Goal: Task Accomplishment & Management: Manage account settings

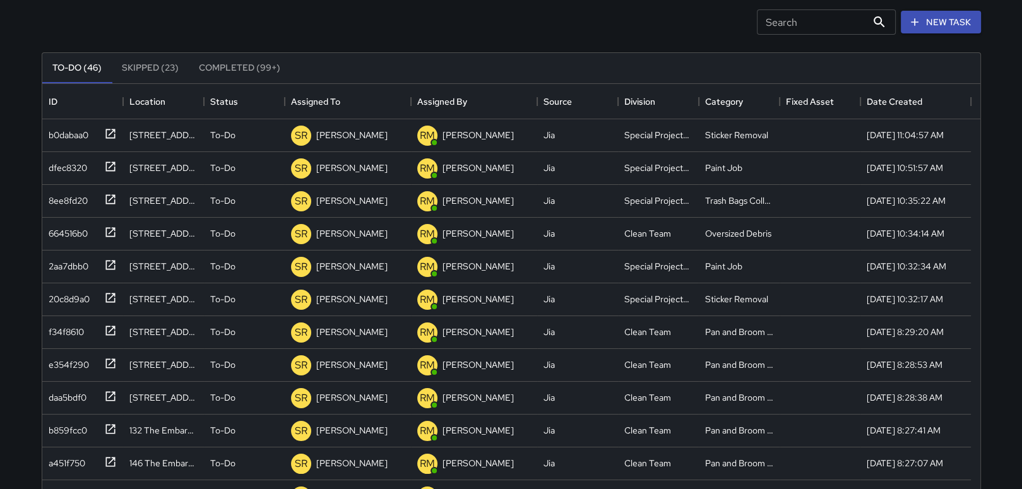
scroll to position [525, 928]
click at [336, 134] on p "[PERSON_NAME]" at bounding box center [351, 135] width 71 height 13
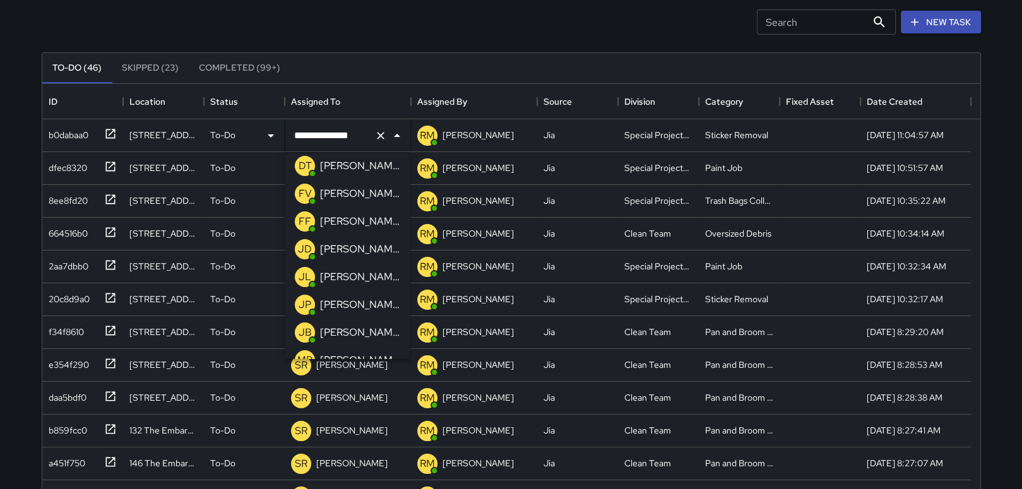
scroll to position [100, 0]
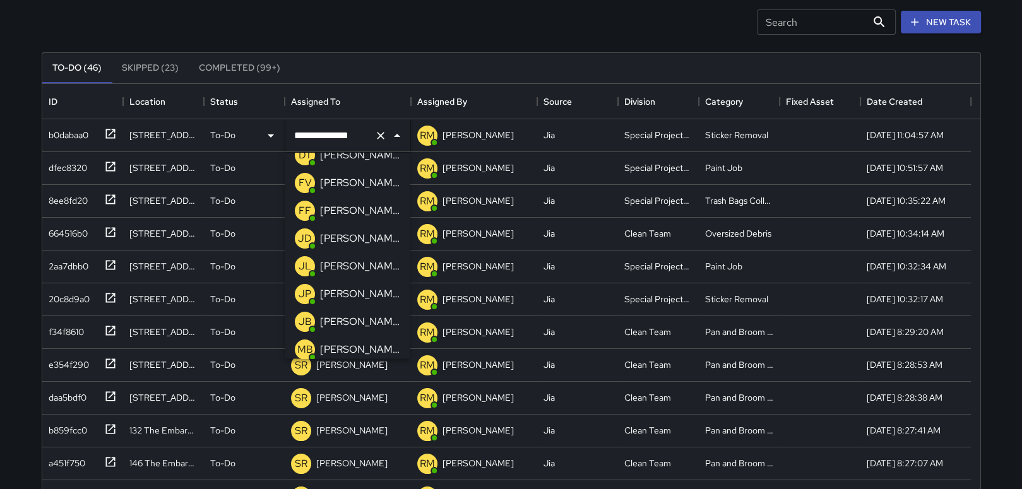
click at [365, 290] on p "[PERSON_NAME]" at bounding box center [360, 294] width 80 height 15
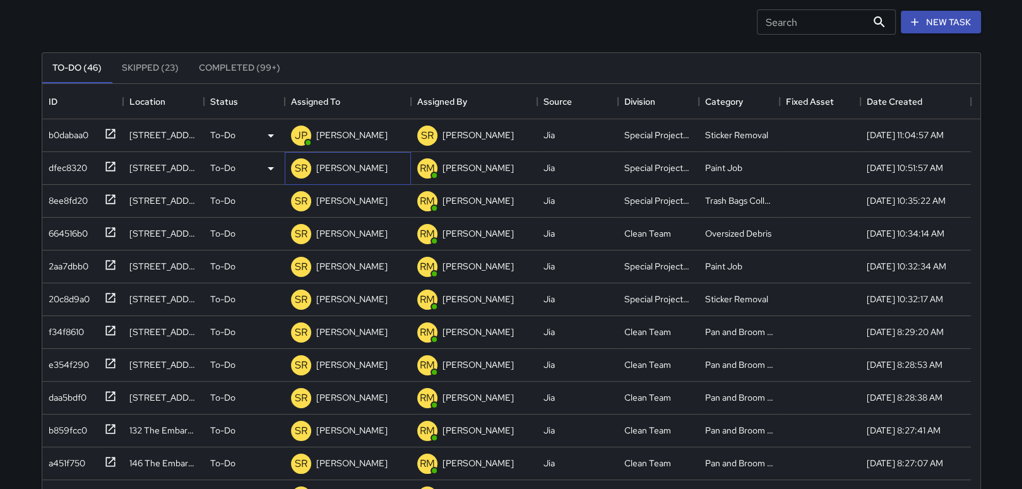
click at [342, 169] on p "[PERSON_NAME]" at bounding box center [351, 168] width 71 height 13
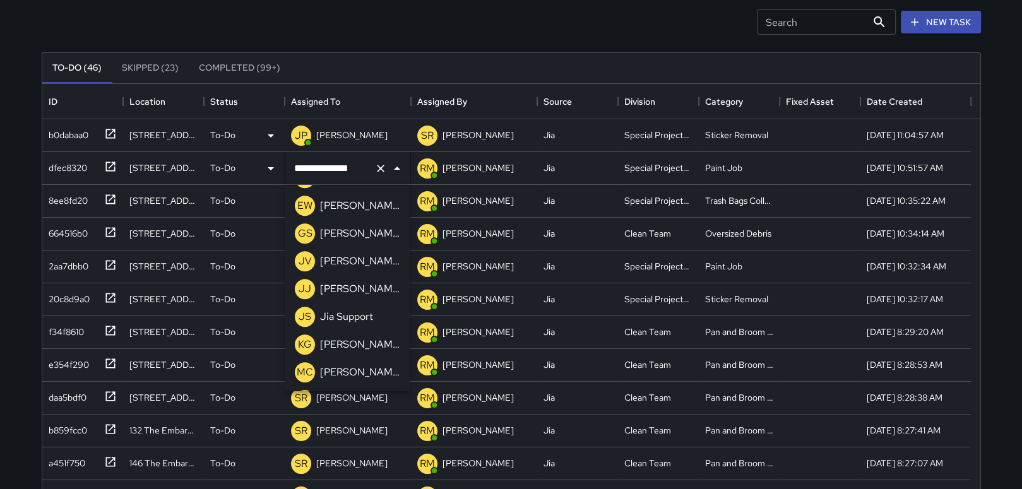
scroll to position [824, 0]
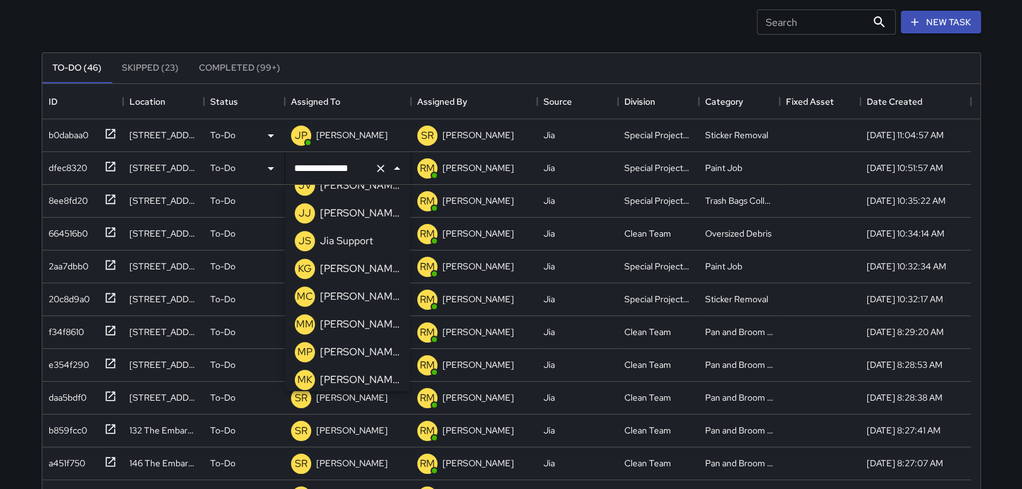
click at [365, 264] on p "[PERSON_NAME]" at bounding box center [360, 268] width 80 height 15
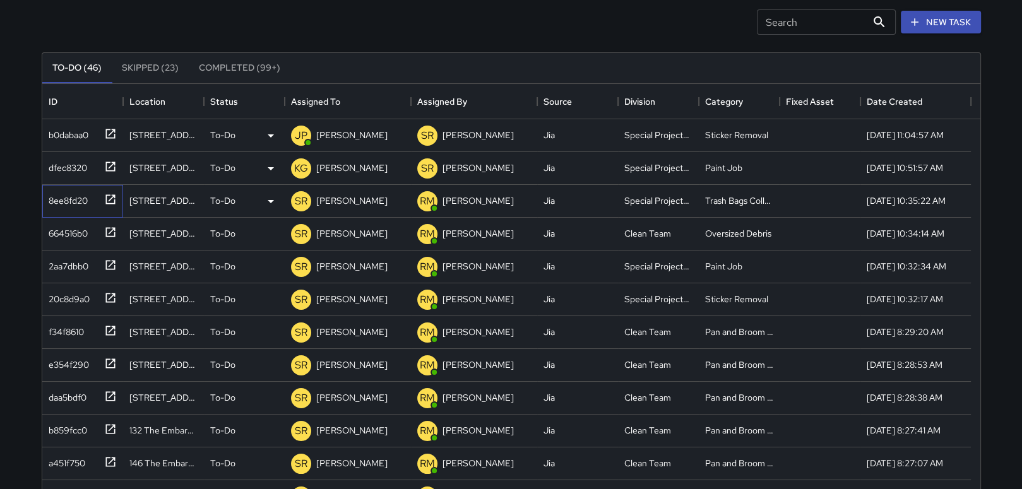
click at [107, 200] on icon at bounding box center [110, 199] width 13 height 13
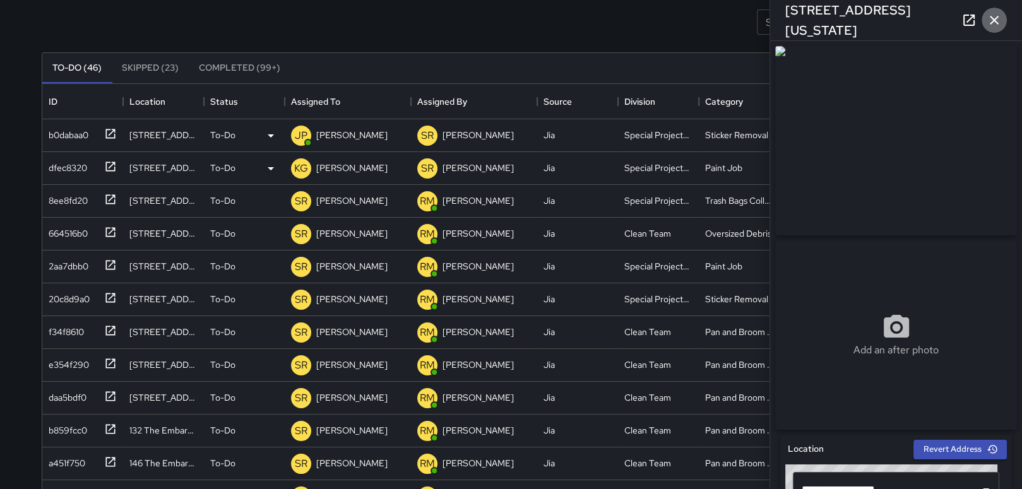
click at [1000, 20] on icon "button" at bounding box center [994, 20] width 15 height 15
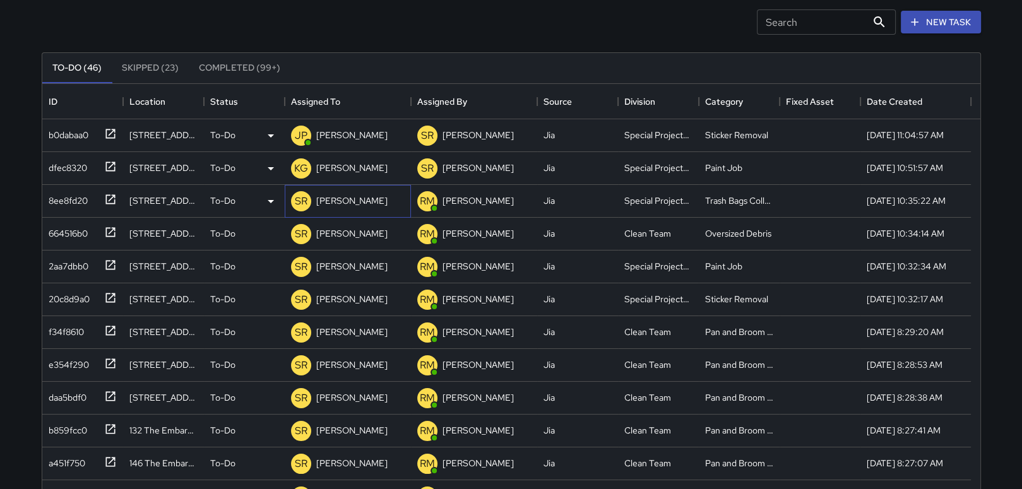
click at [350, 200] on p "[PERSON_NAME]" at bounding box center [351, 200] width 71 height 13
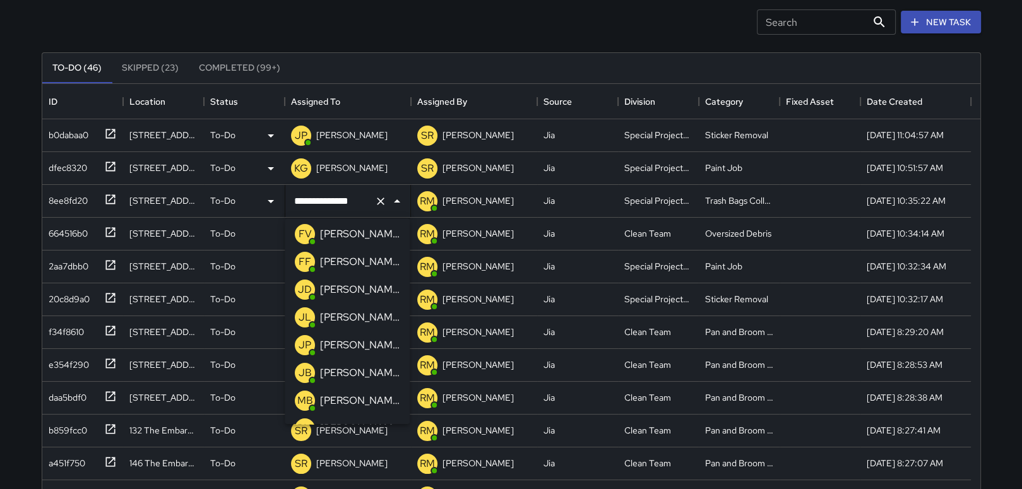
scroll to position [126, 0]
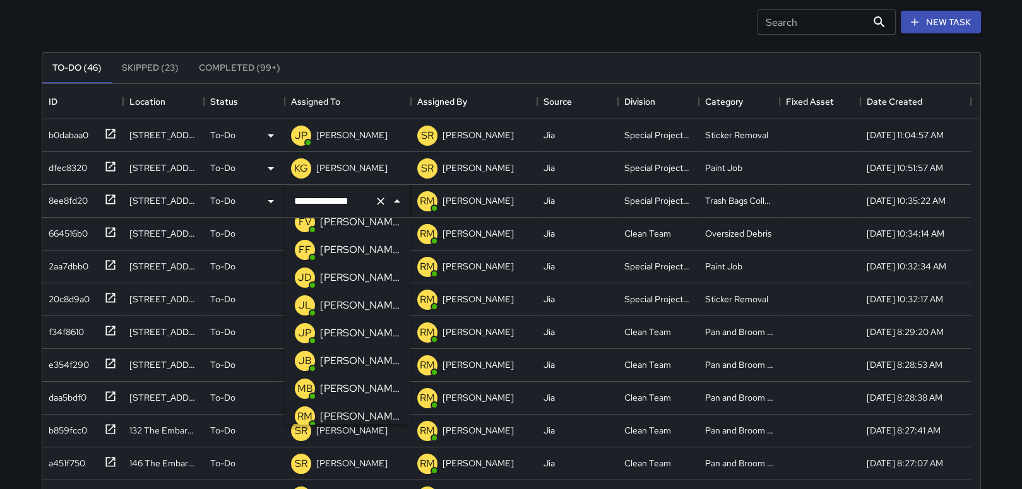
click at [353, 323] on div "[PERSON_NAME]" at bounding box center [359, 333] width 85 height 20
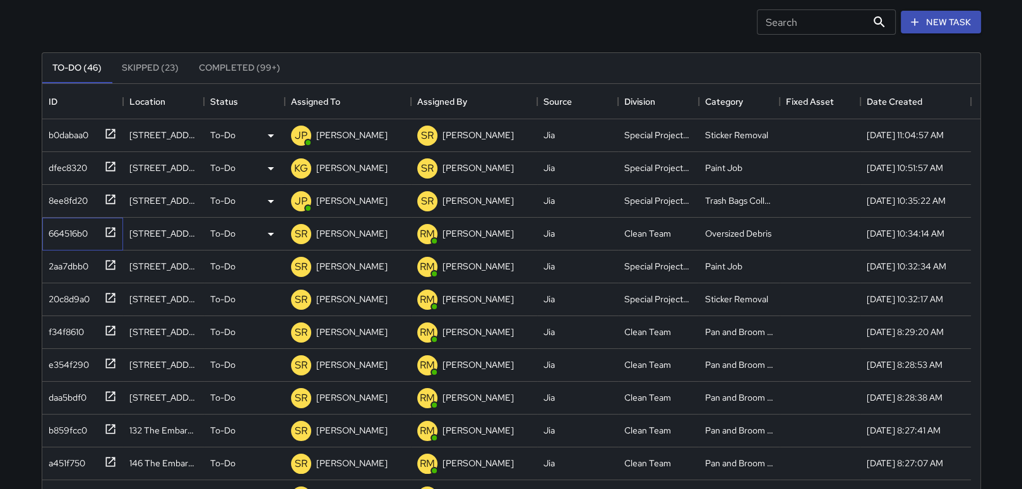
click at [109, 228] on icon at bounding box center [110, 232] width 13 height 13
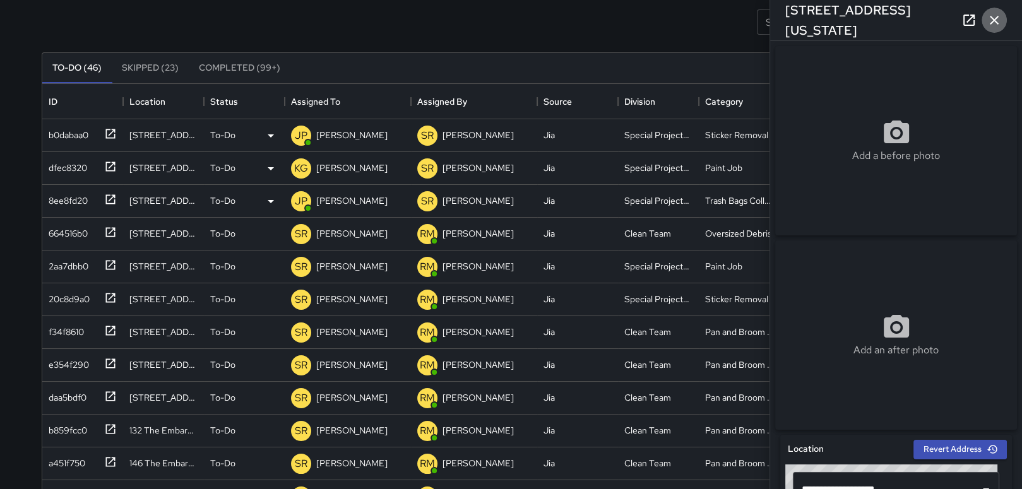
click at [999, 21] on icon "button" at bounding box center [994, 20] width 15 height 15
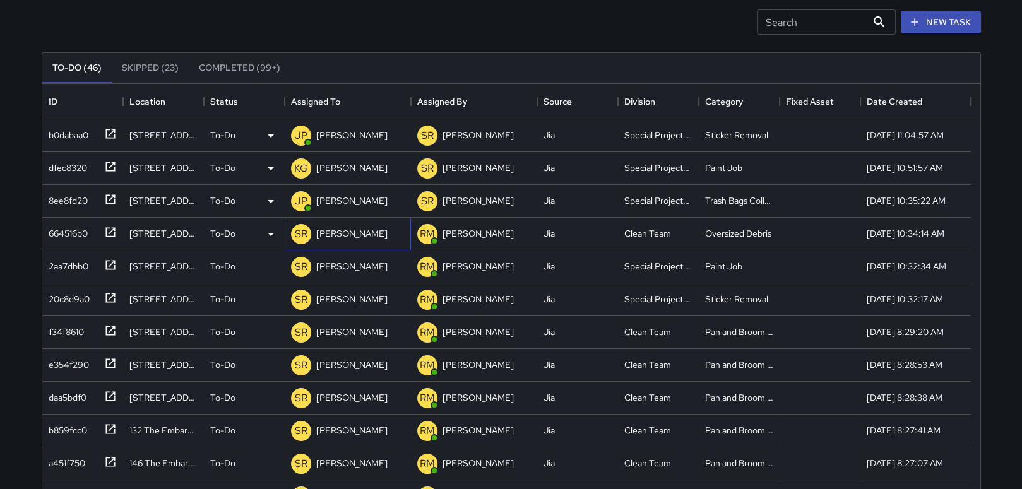
click at [339, 232] on p "[PERSON_NAME]" at bounding box center [351, 233] width 71 height 13
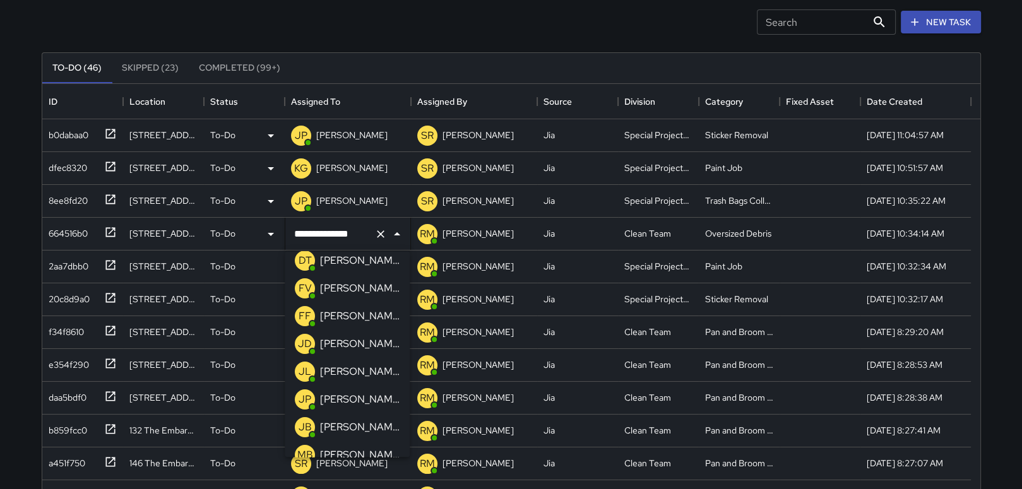
scroll to position [100, 0]
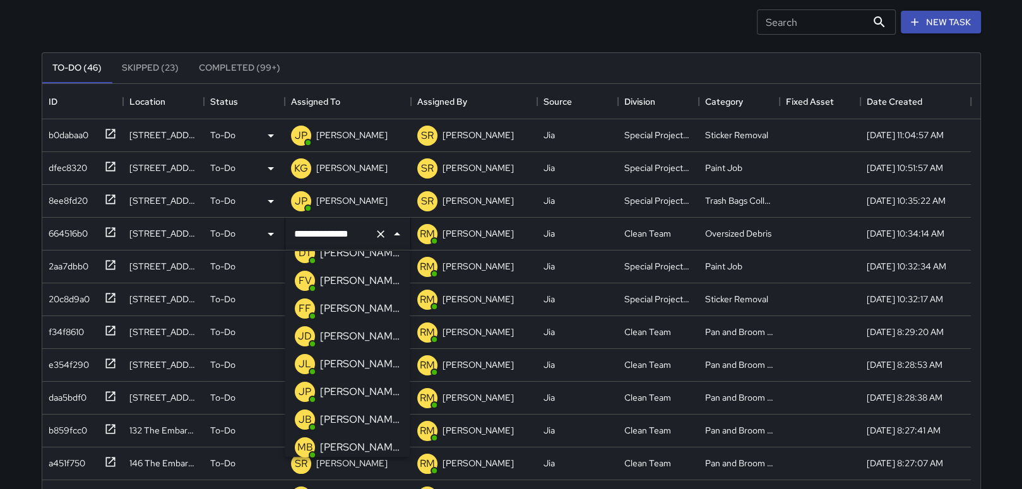
click at [360, 389] on p "[PERSON_NAME]" at bounding box center [360, 391] width 80 height 15
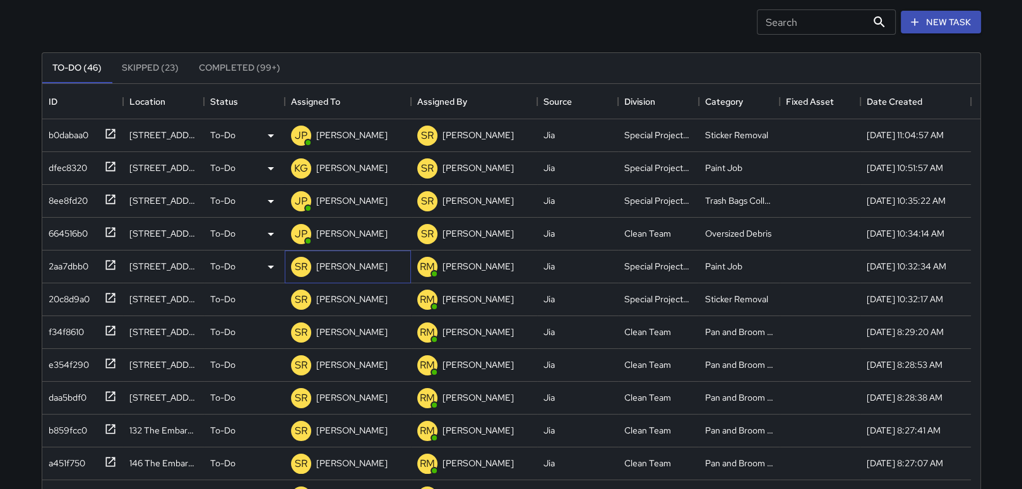
click at [332, 265] on p "[PERSON_NAME]" at bounding box center [351, 266] width 71 height 13
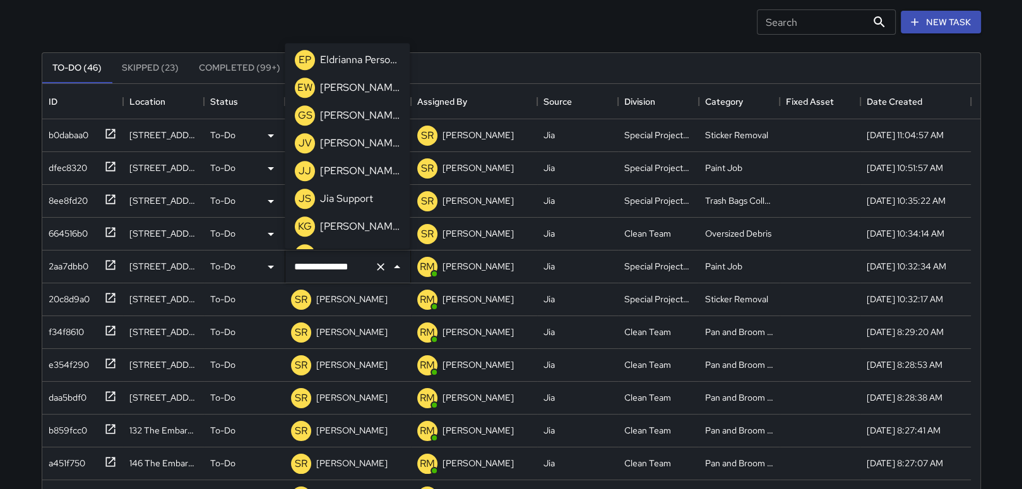
scroll to position [732, 0]
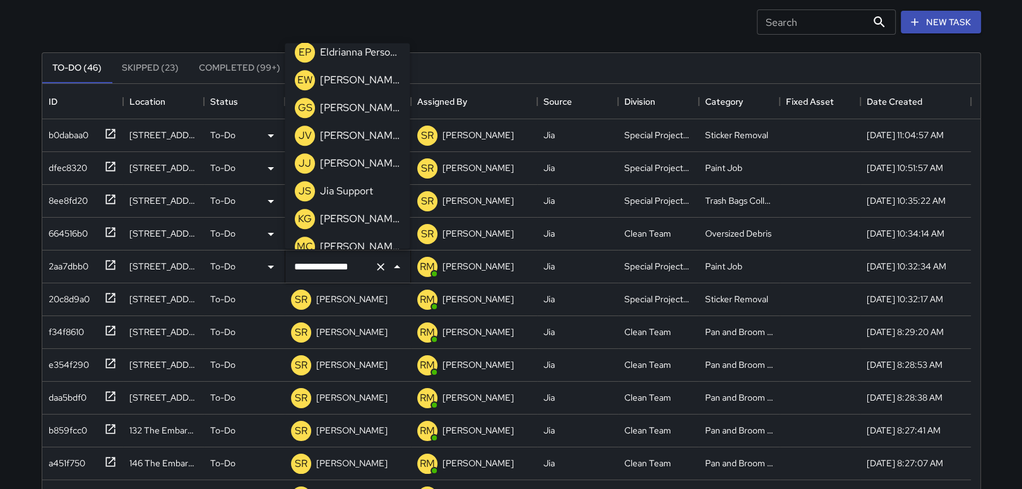
click at [369, 218] on p "[PERSON_NAME]" at bounding box center [360, 218] width 80 height 15
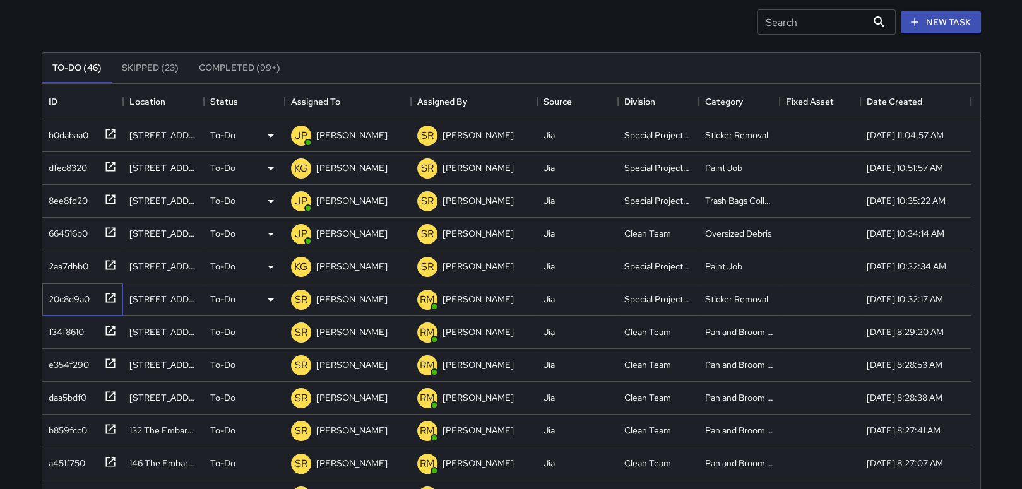
click at [107, 294] on icon at bounding box center [110, 298] width 13 height 13
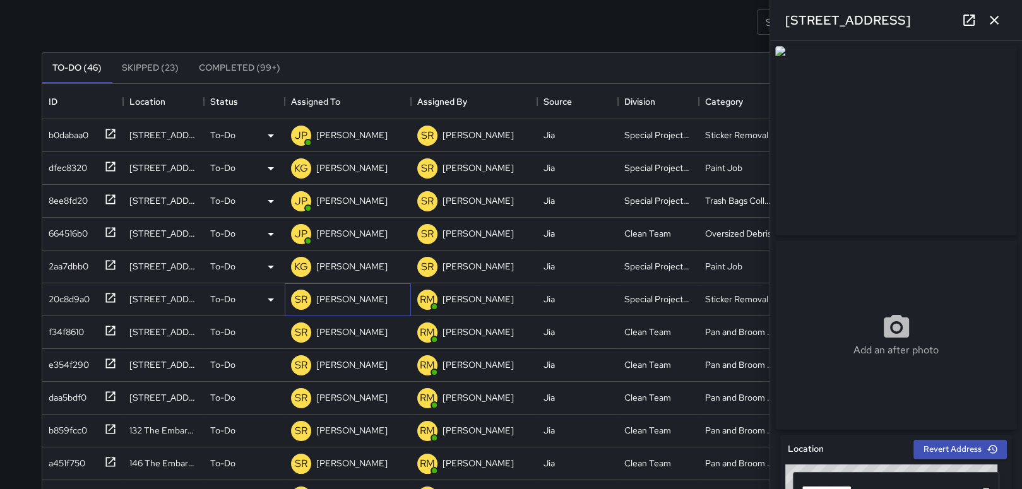
click at [350, 292] on div "[PERSON_NAME]" at bounding box center [352, 299] width 76 height 18
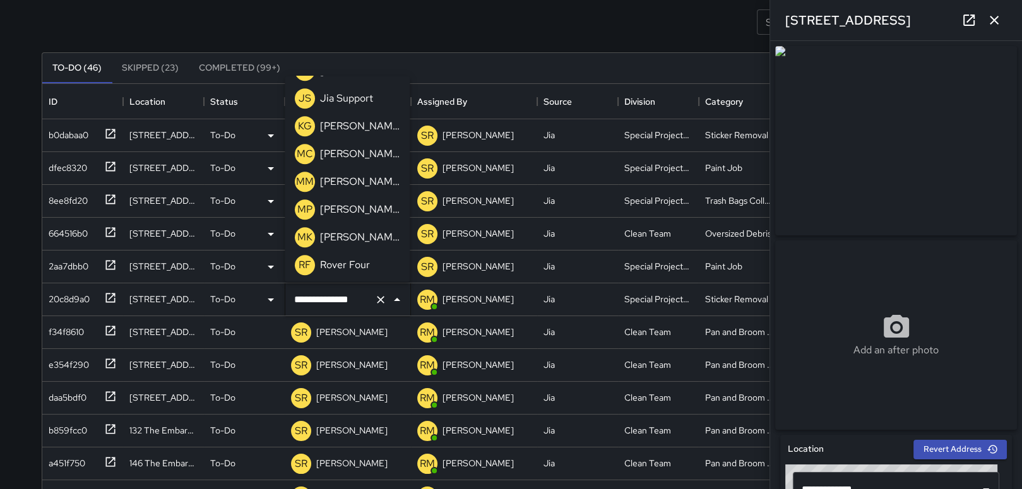
scroll to position [846, 0]
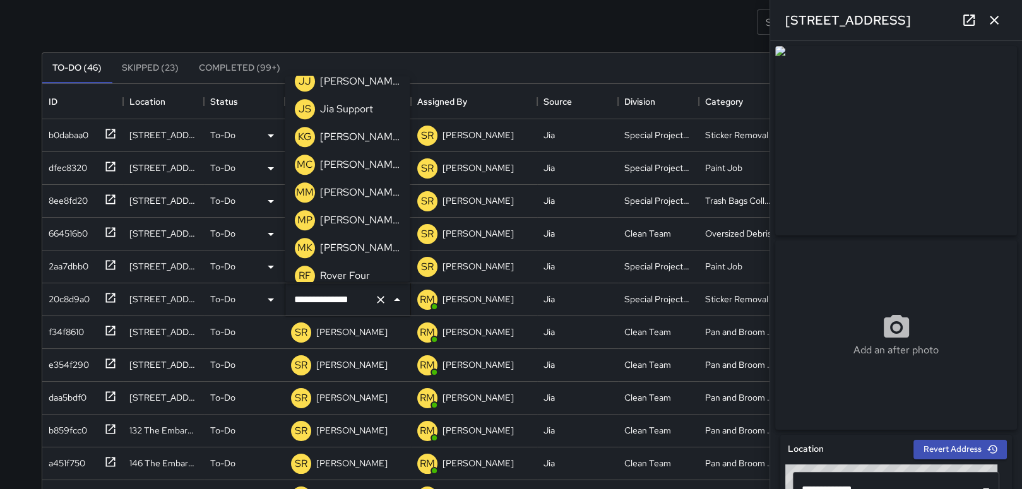
click at [352, 140] on p "[PERSON_NAME]" at bounding box center [360, 137] width 80 height 15
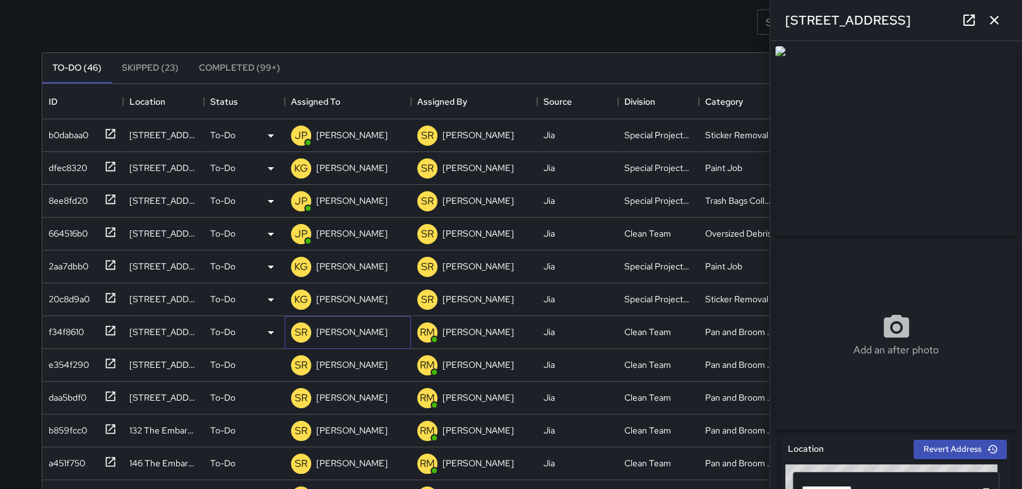
click at [347, 331] on p "[PERSON_NAME]" at bounding box center [351, 332] width 71 height 13
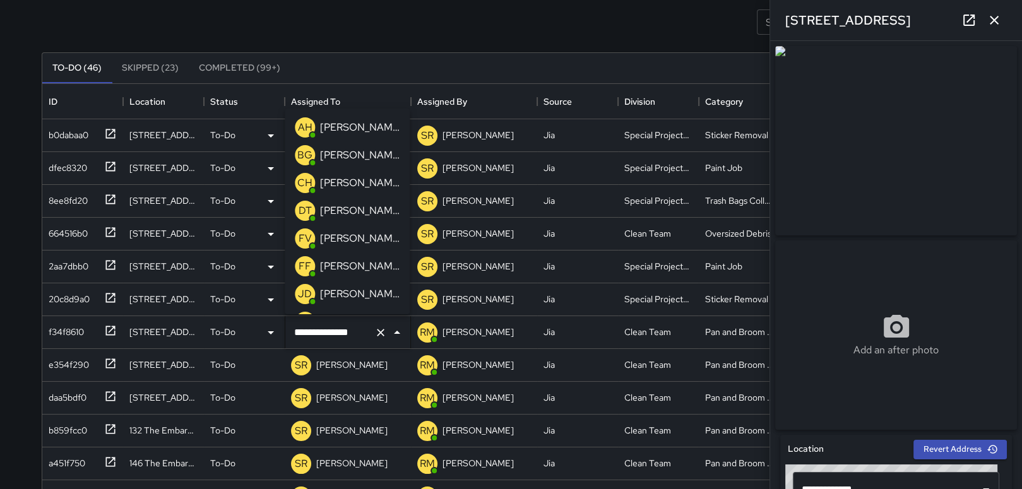
scroll to position [938, 0]
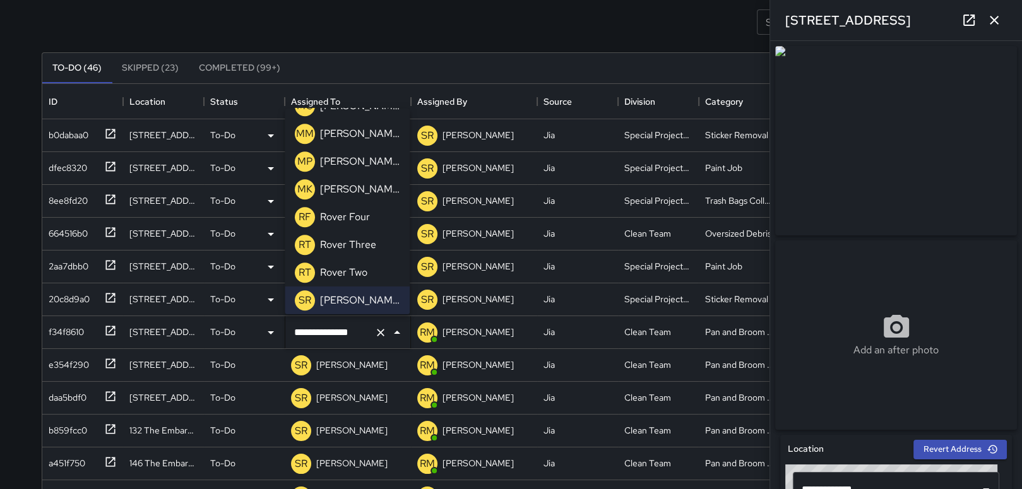
click at [350, 182] on p "[PERSON_NAME]" at bounding box center [360, 189] width 80 height 15
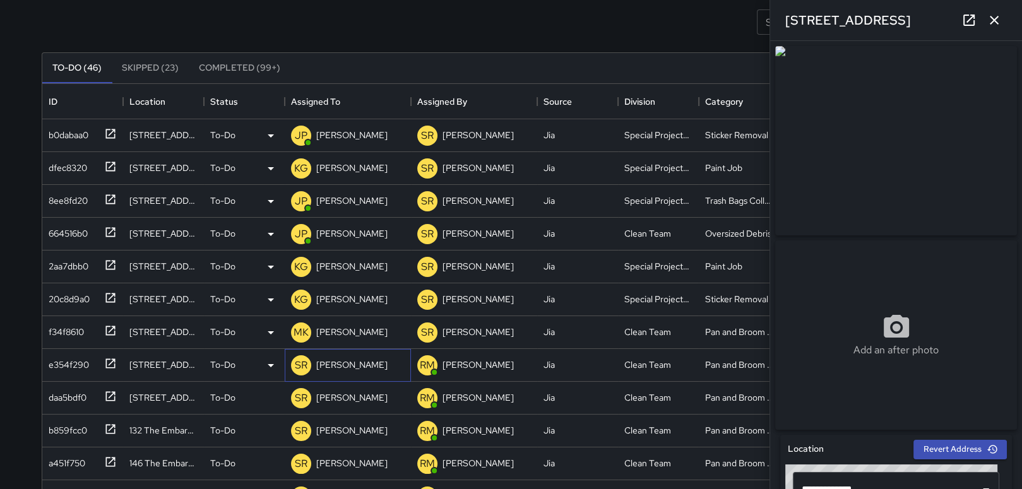
click at [333, 365] on p "[PERSON_NAME]" at bounding box center [351, 365] width 71 height 13
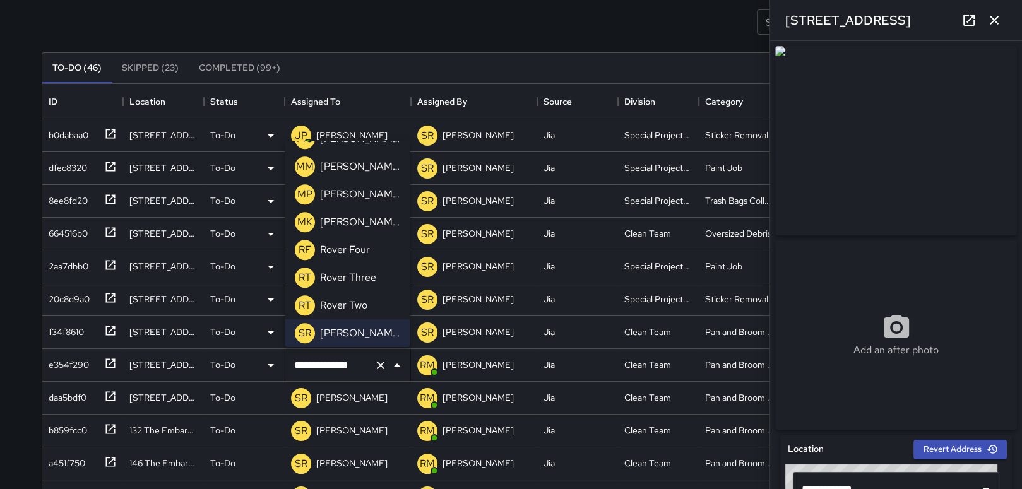
click at [346, 220] on p "[PERSON_NAME]" at bounding box center [360, 222] width 80 height 15
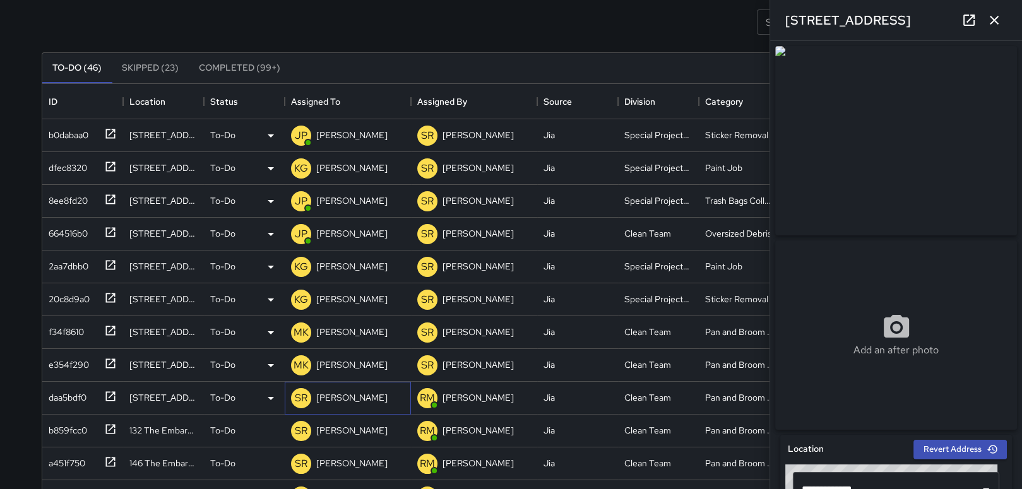
click at [324, 395] on p "[PERSON_NAME]" at bounding box center [351, 397] width 71 height 13
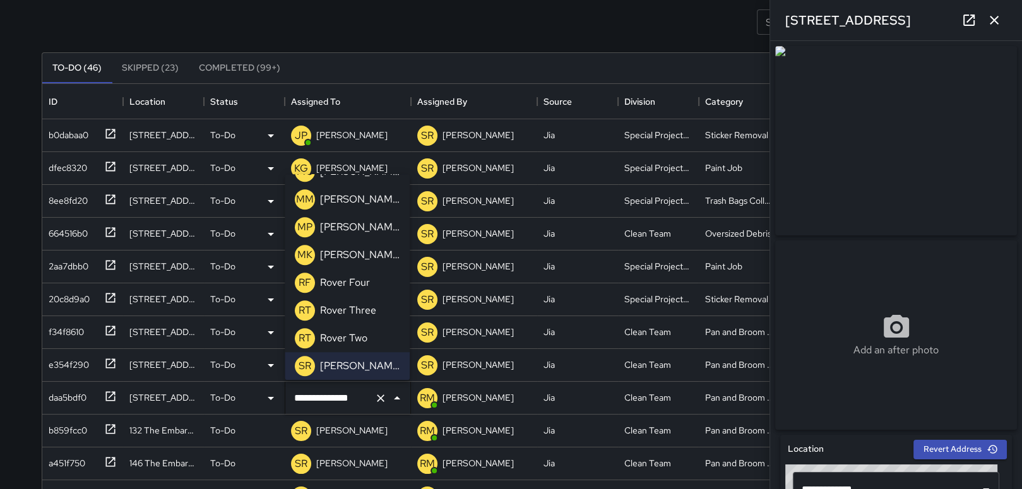
click at [341, 253] on p "[PERSON_NAME]" at bounding box center [360, 254] width 80 height 15
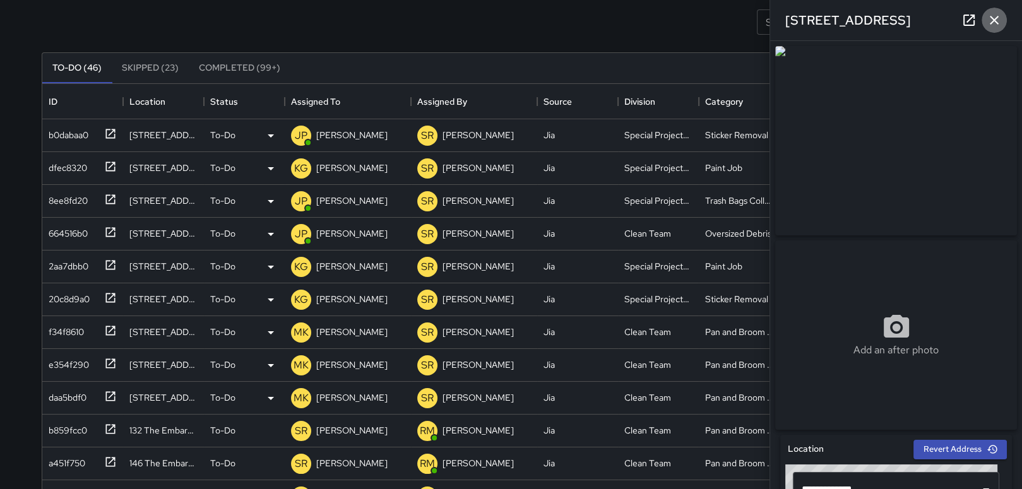
click at [995, 19] on icon "button" at bounding box center [994, 20] width 9 height 9
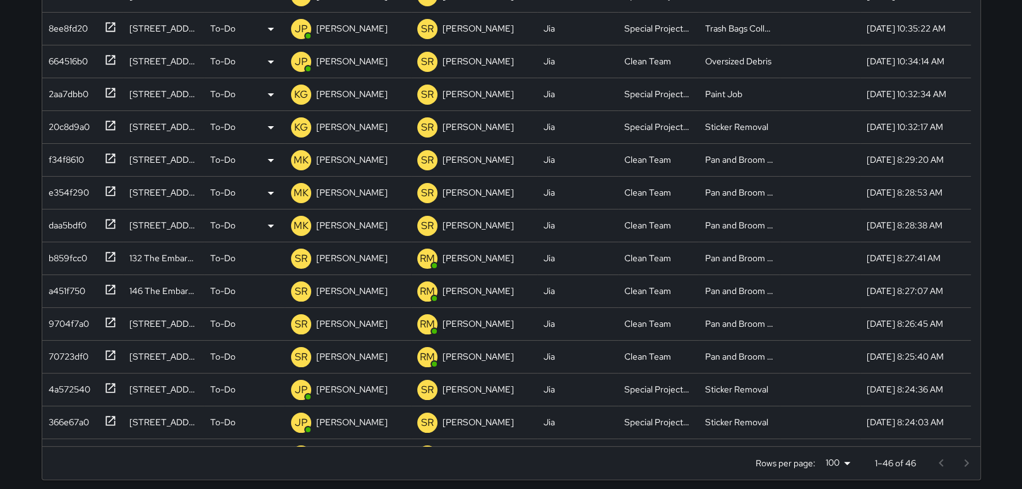
scroll to position [252, 0]
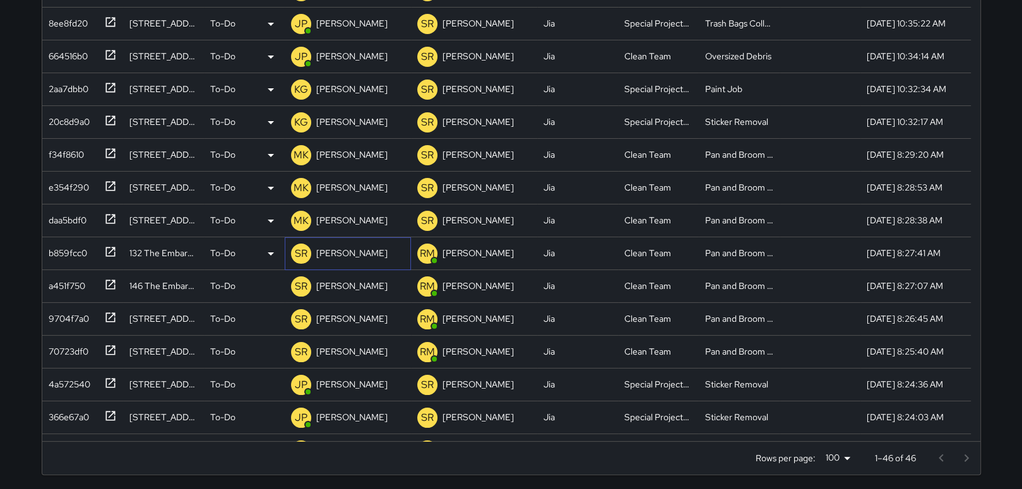
click at [328, 256] on p "[PERSON_NAME]" at bounding box center [351, 253] width 71 height 13
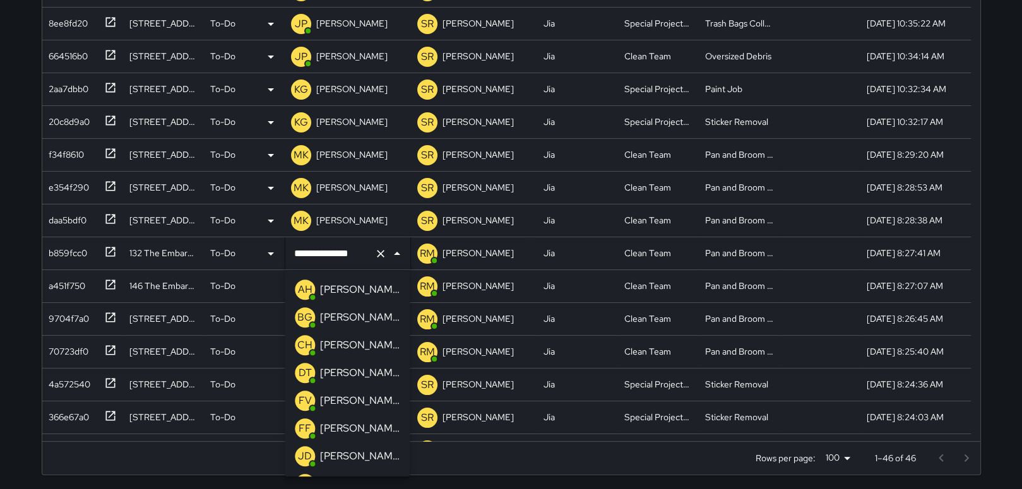
scroll to position [938, 0]
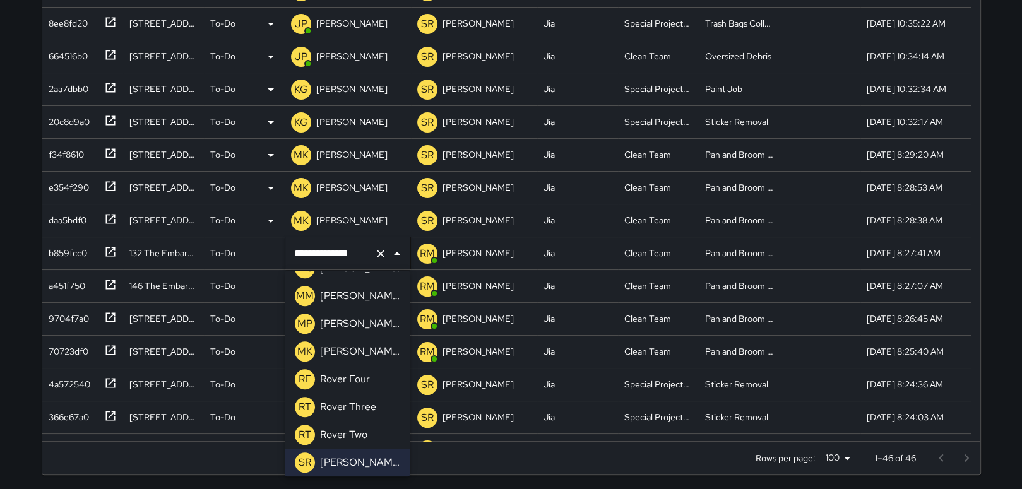
click at [360, 351] on div "[PERSON_NAME]" at bounding box center [359, 351] width 85 height 20
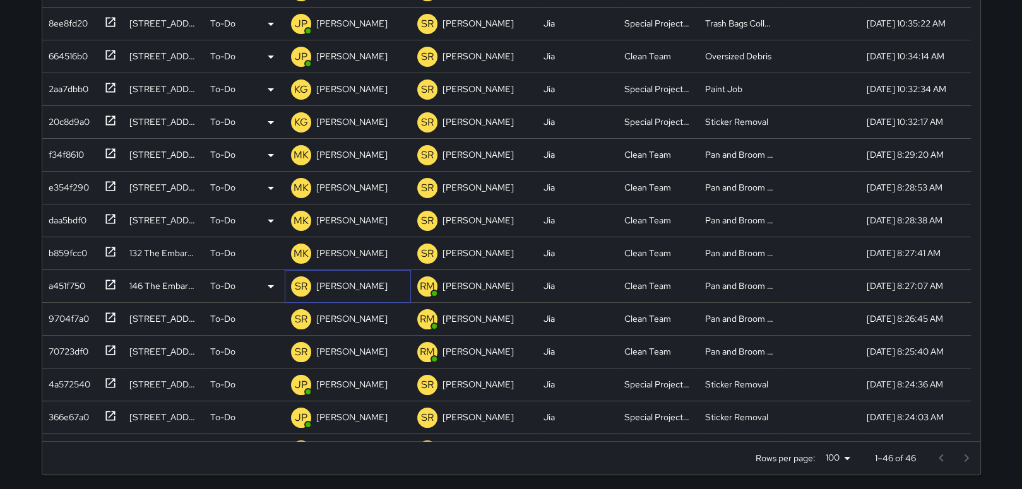
click at [333, 282] on p "[PERSON_NAME]" at bounding box center [351, 286] width 71 height 13
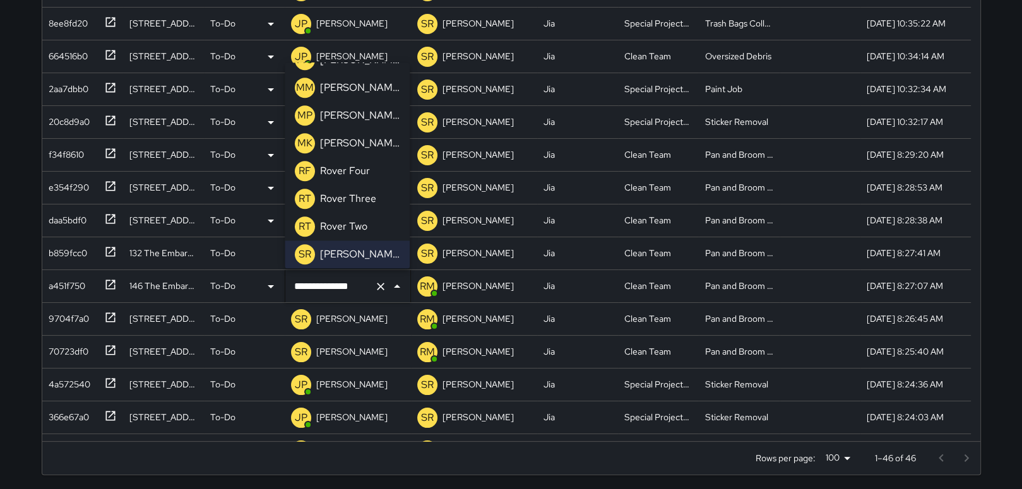
click at [333, 139] on p "[PERSON_NAME]" at bounding box center [360, 143] width 80 height 15
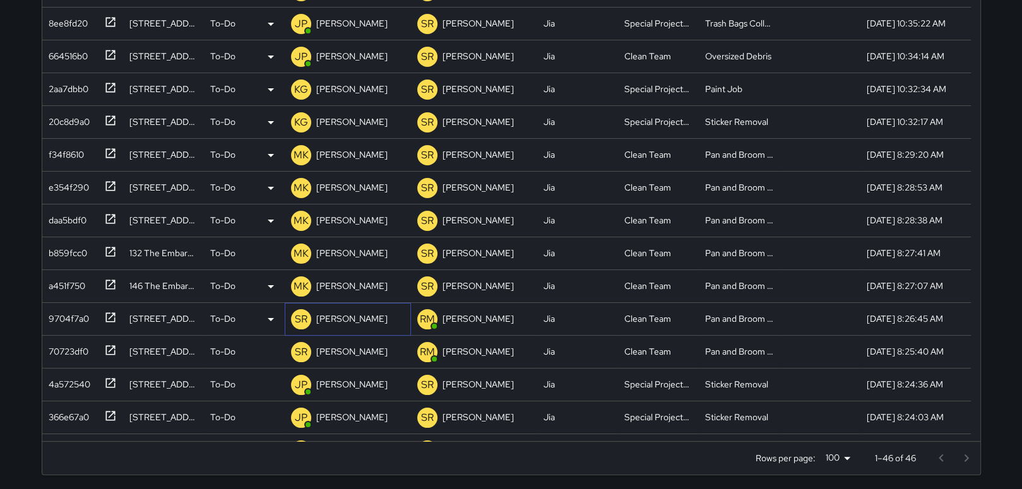
click at [341, 319] on p "[PERSON_NAME]" at bounding box center [351, 318] width 71 height 13
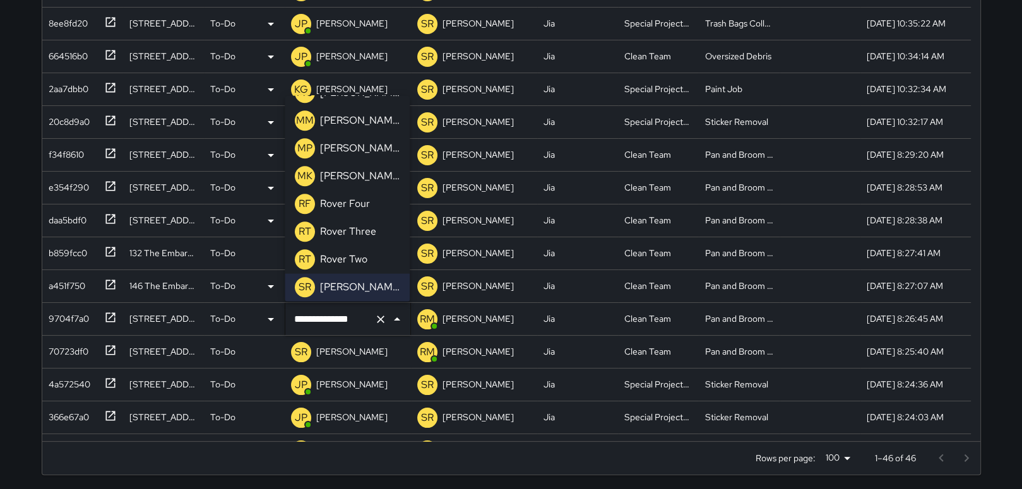
click at [334, 172] on p "[PERSON_NAME]" at bounding box center [360, 176] width 80 height 15
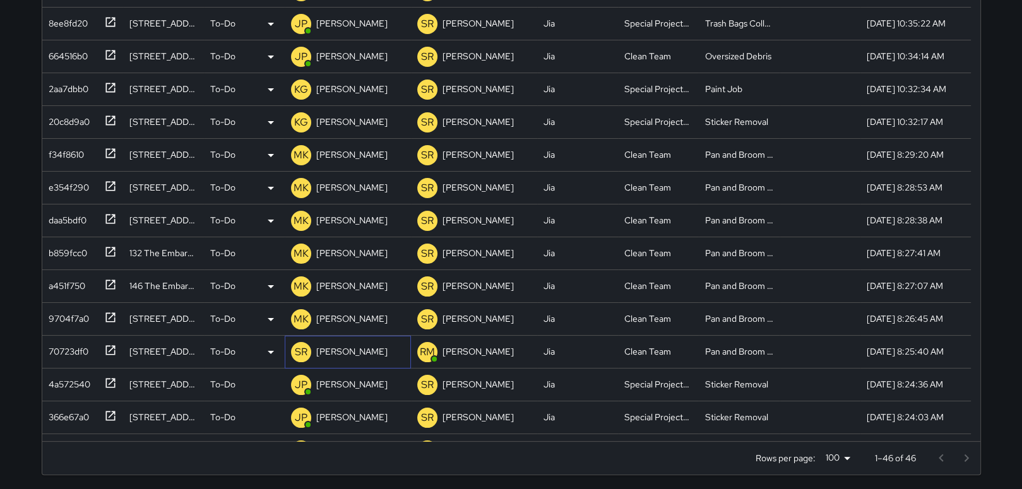
click at [348, 353] on p "[PERSON_NAME]" at bounding box center [351, 351] width 71 height 13
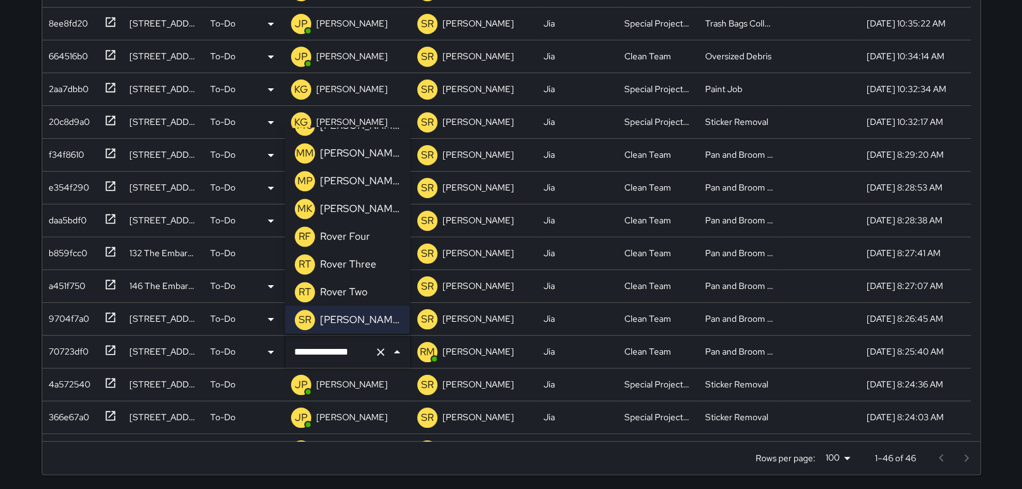
click at [338, 209] on p "[PERSON_NAME]" at bounding box center [360, 208] width 80 height 15
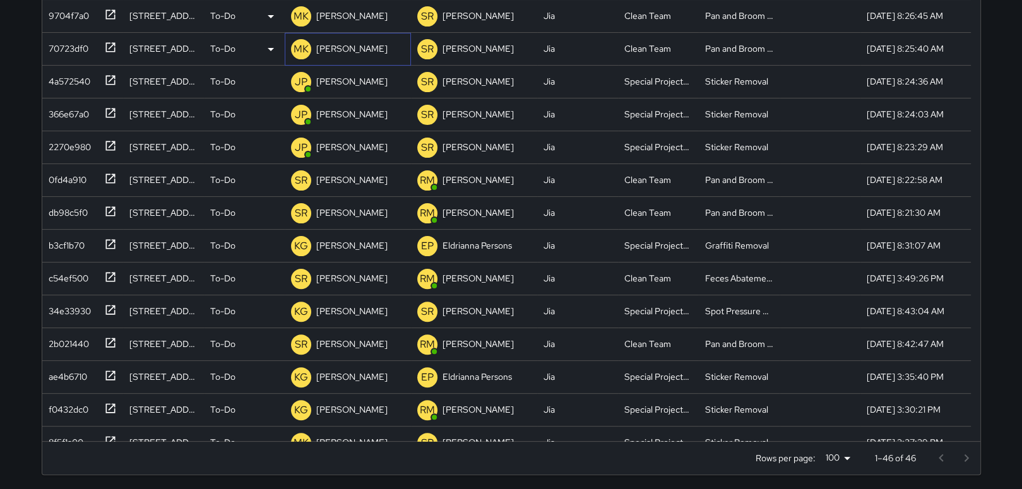
scroll to position [328, 0]
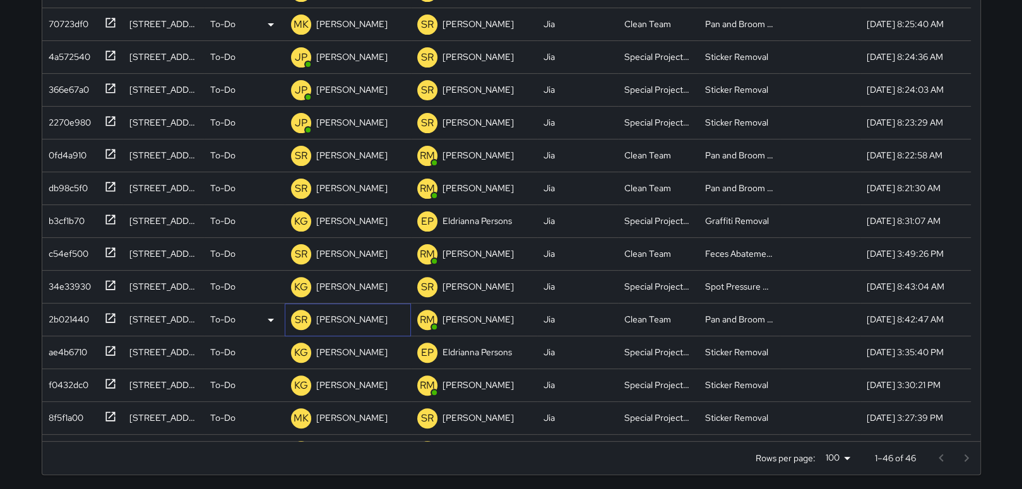
click at [351, 316] on p "[PERSON_NAME]" at bounding box center [351, 319] width 71 height 13
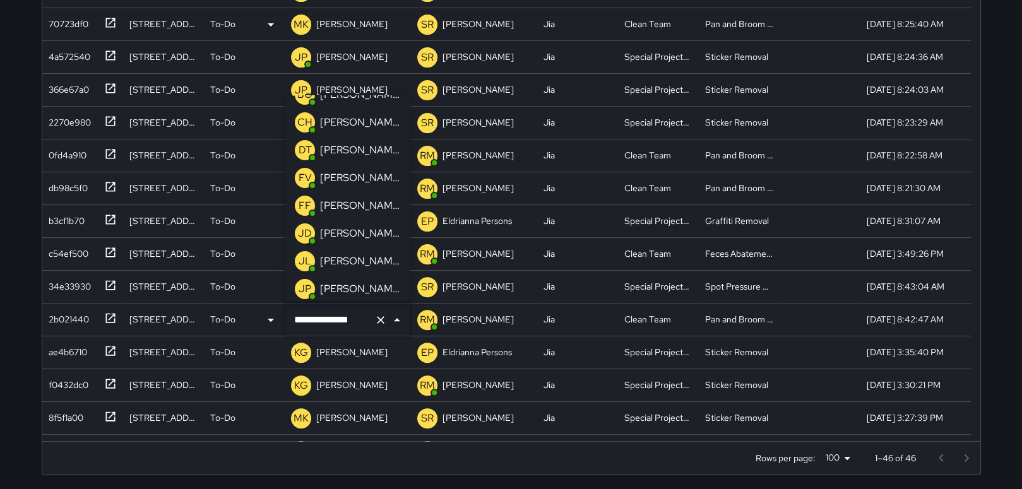
scroll to position [0, 0]
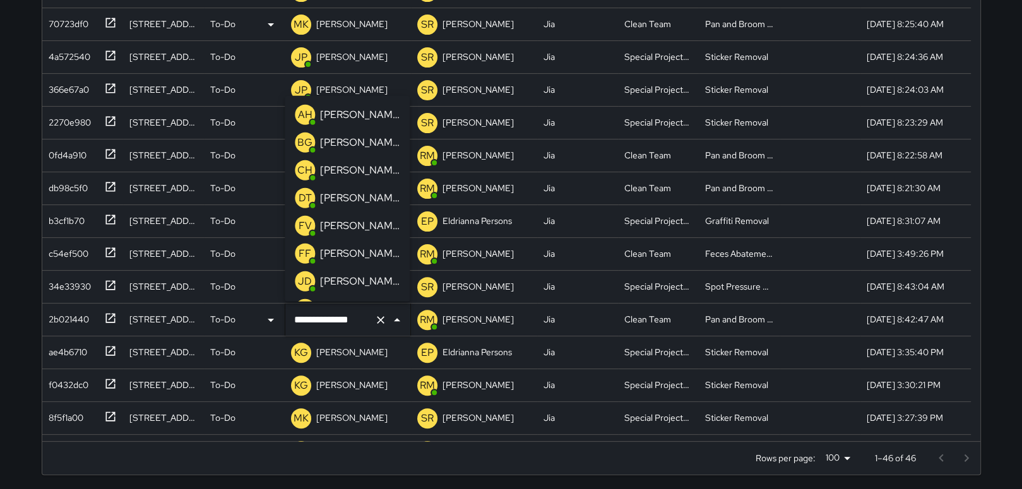
click at [336, 225] on p "[PERSON_NAME]" at bounding box center [360, 225] width 80 height 15
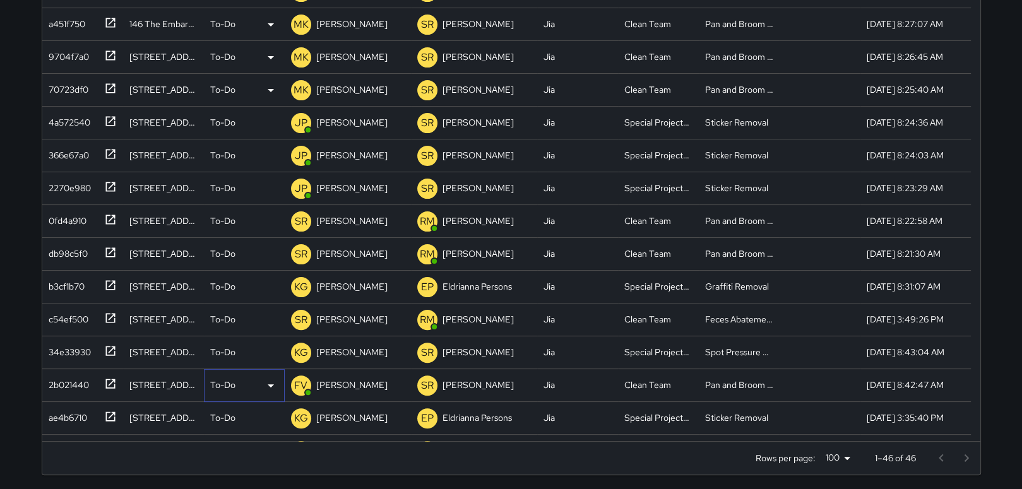
click at [266, 383] on icon at bounding box center [270, 385] width 15 height 15
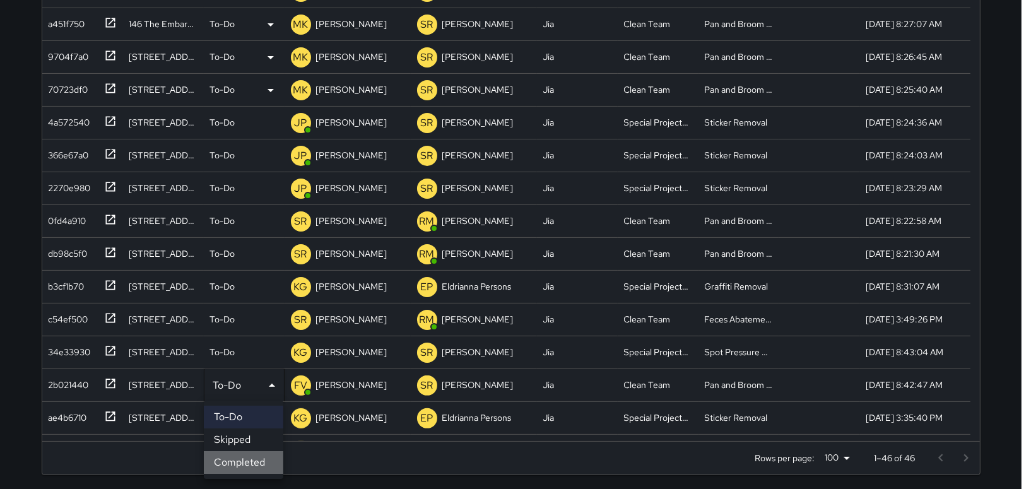
click at [242, 461] on li "Completed" at bounding box center [244, 462] width 80 height 23
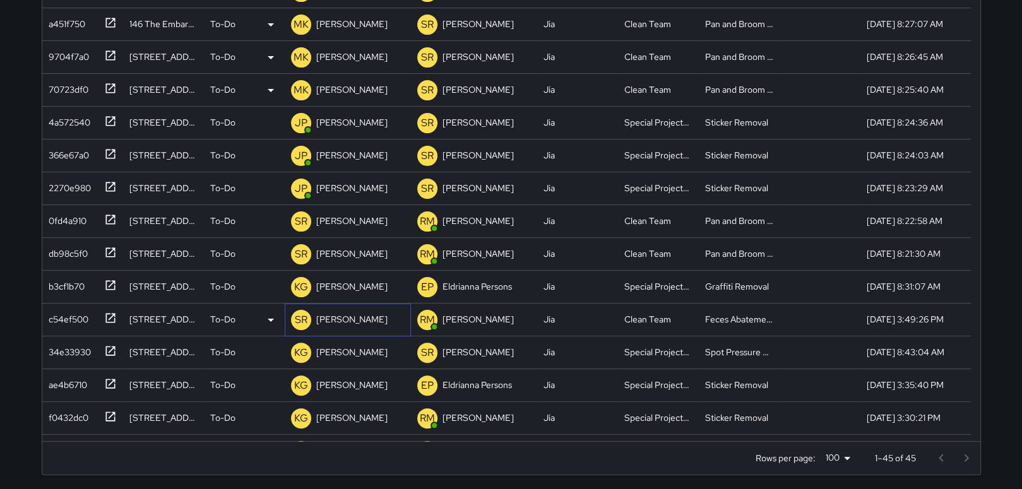
click at [344, 320] on p "[PERSON_NAME]" at bounding box center [351, 319] width 71 height 13
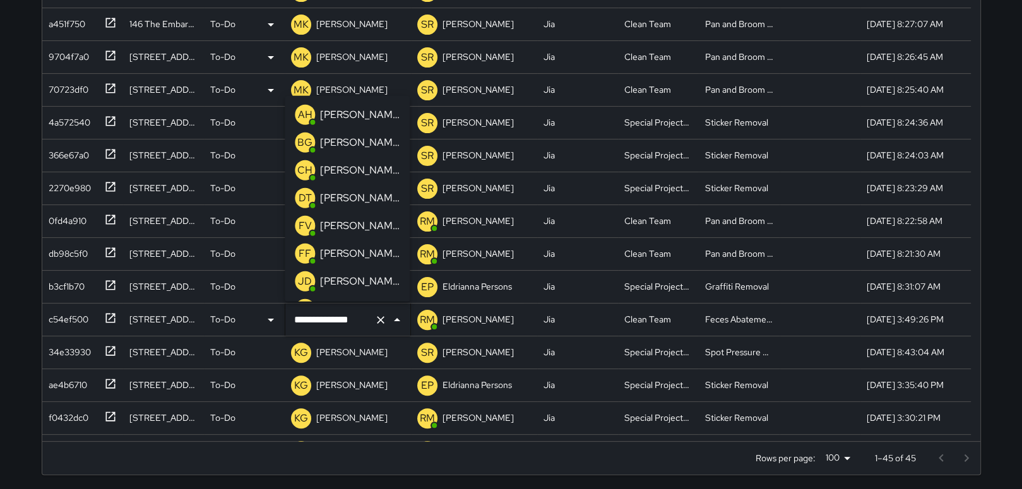
scroll to position [938, 0]
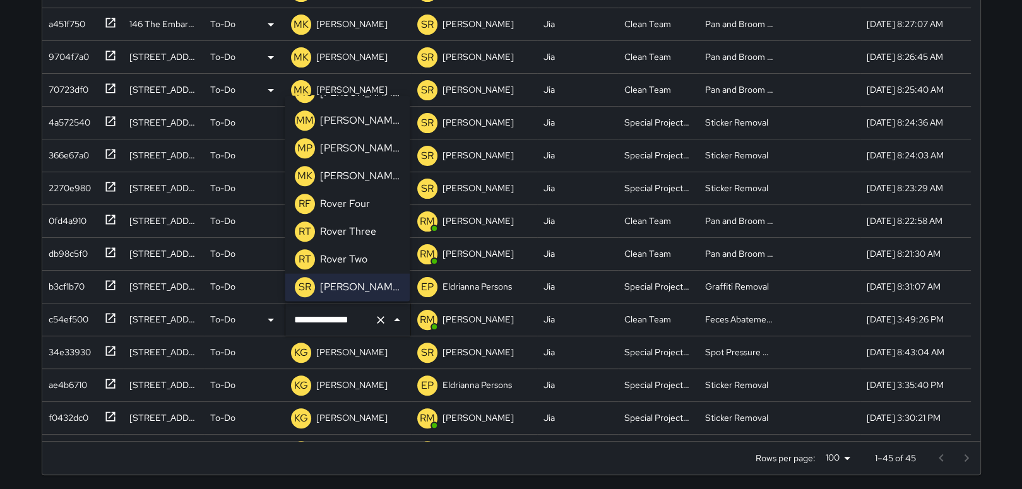
click at [333, 177] on p "[PERSON_NAME]" at bounding box center [360, 176] width 80 height 15
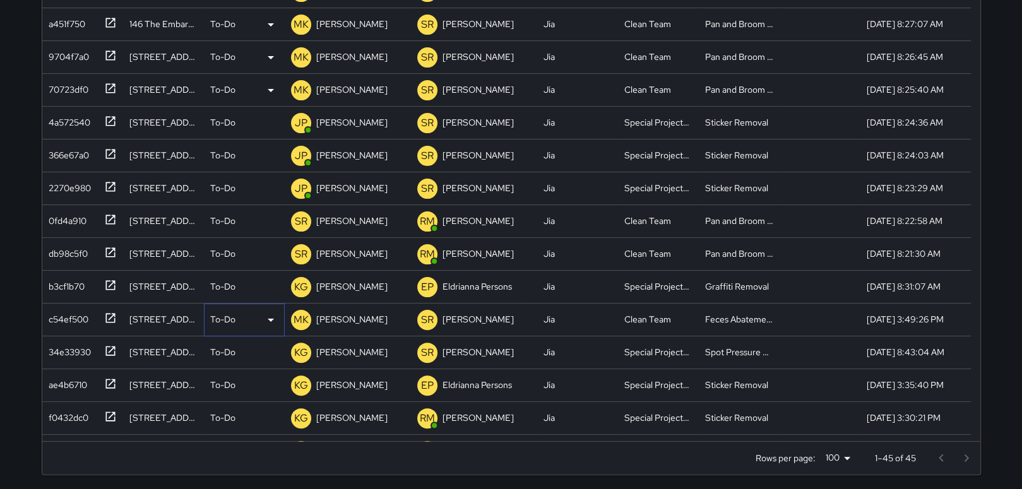
click at [268, 316] on icon at bounding box center [270, 319] width 15 height 15
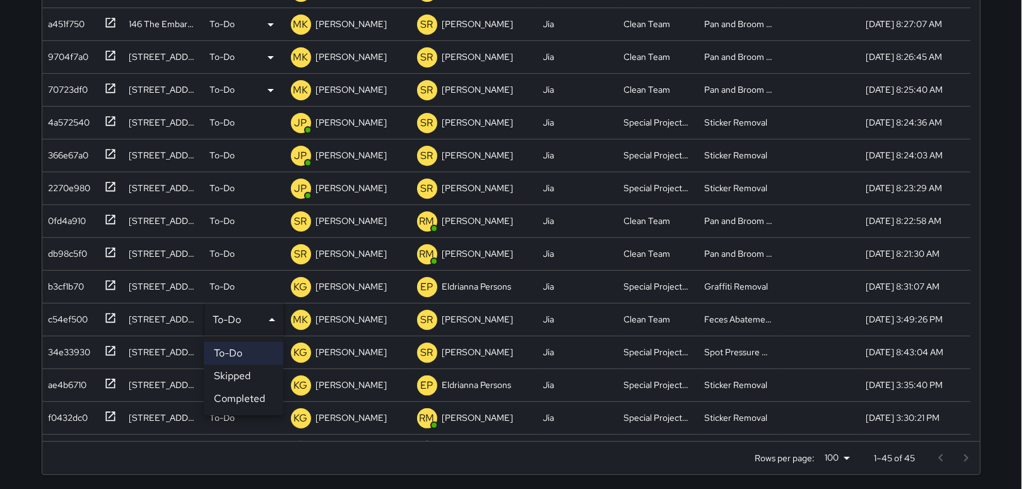
click at [240, 396] on li "Completed" at bounding box center [244, 399] width 80 height 23
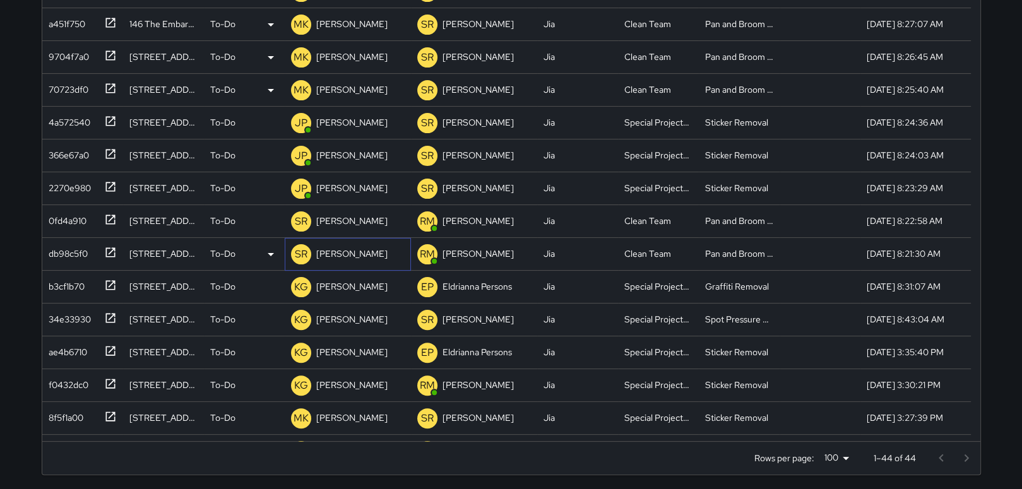
click at [341, 248] on p "[PERSON_NAME]" at bounding box center [351, 253] width 71 height 13
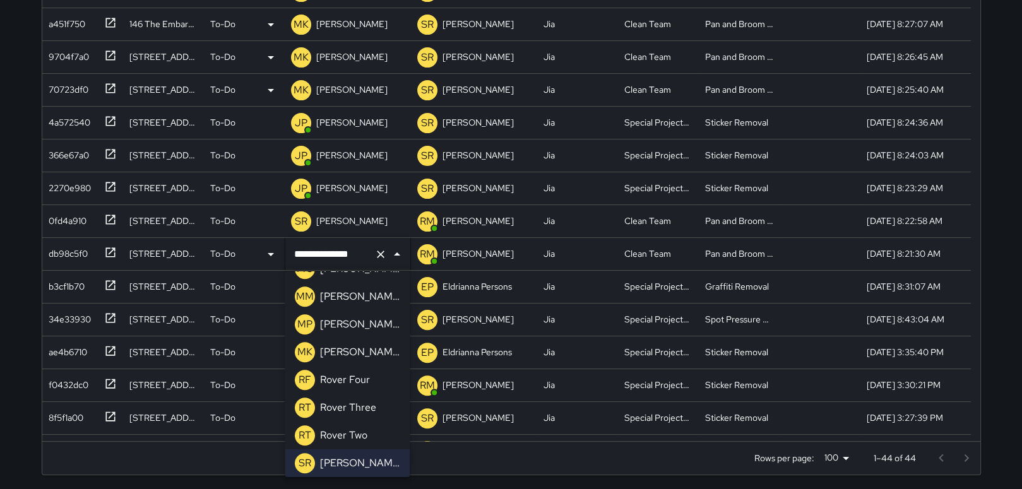
click at [335, 353] on p "[PERSON_NAME]" at bounding box center [360, 352] width 80 height 15
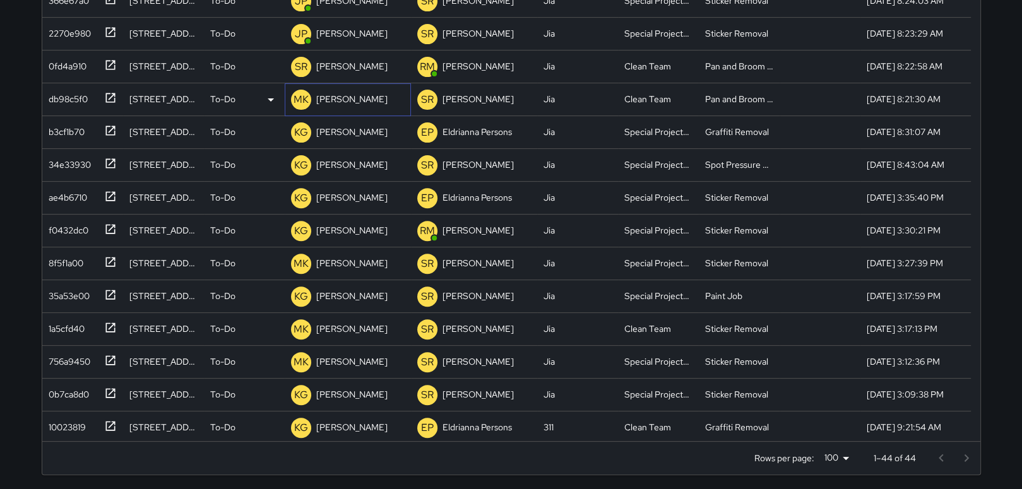
scroll to position [418, 0]
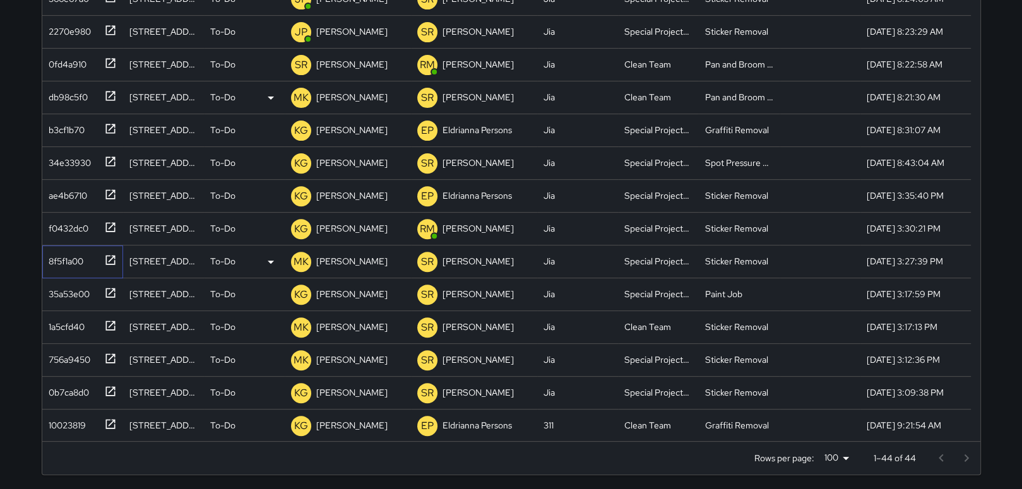
click at [109, 259] on icon at bounding box center [109, 259] width 9 height 9
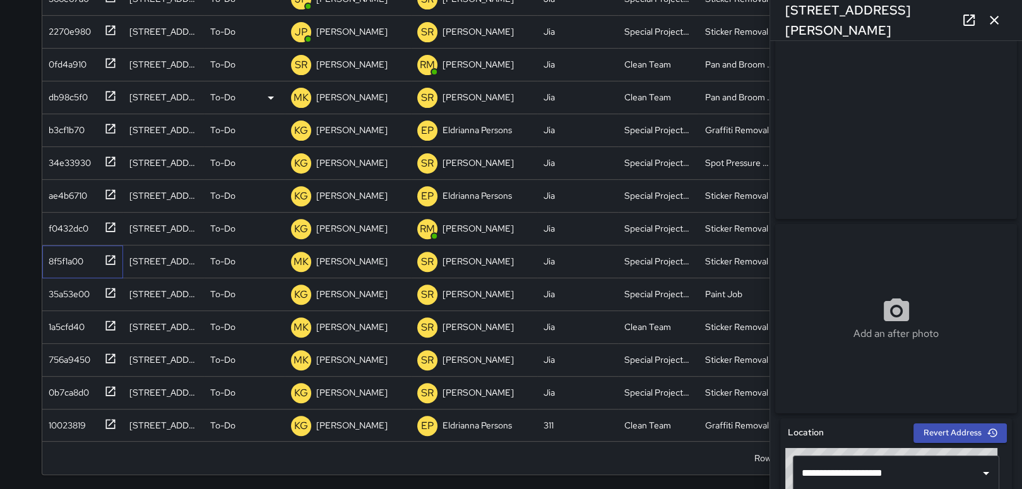
scroll to position [0, 0]
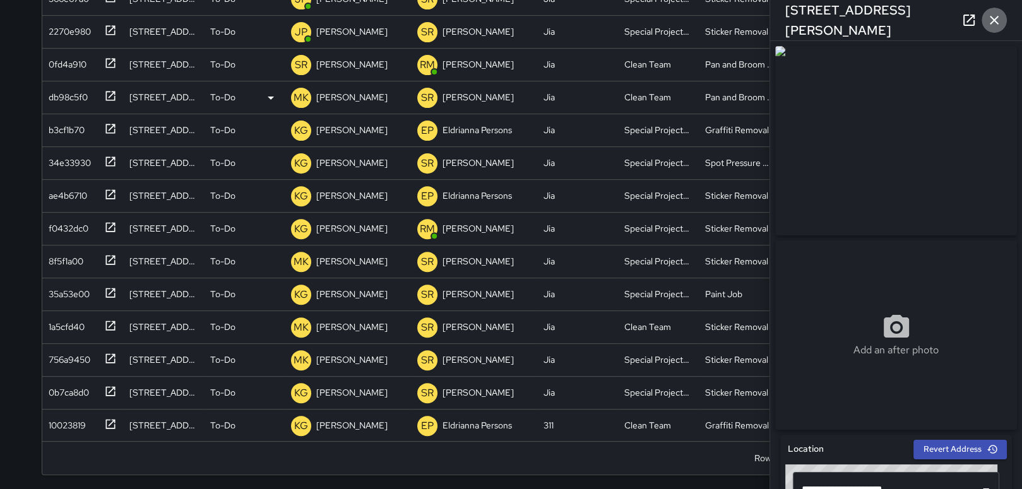
click at [999, 18] on icon "button" at bounding box center [994, 20] width 15 height 15
